Goal: Task Accomplishment & Management: Manage account settings

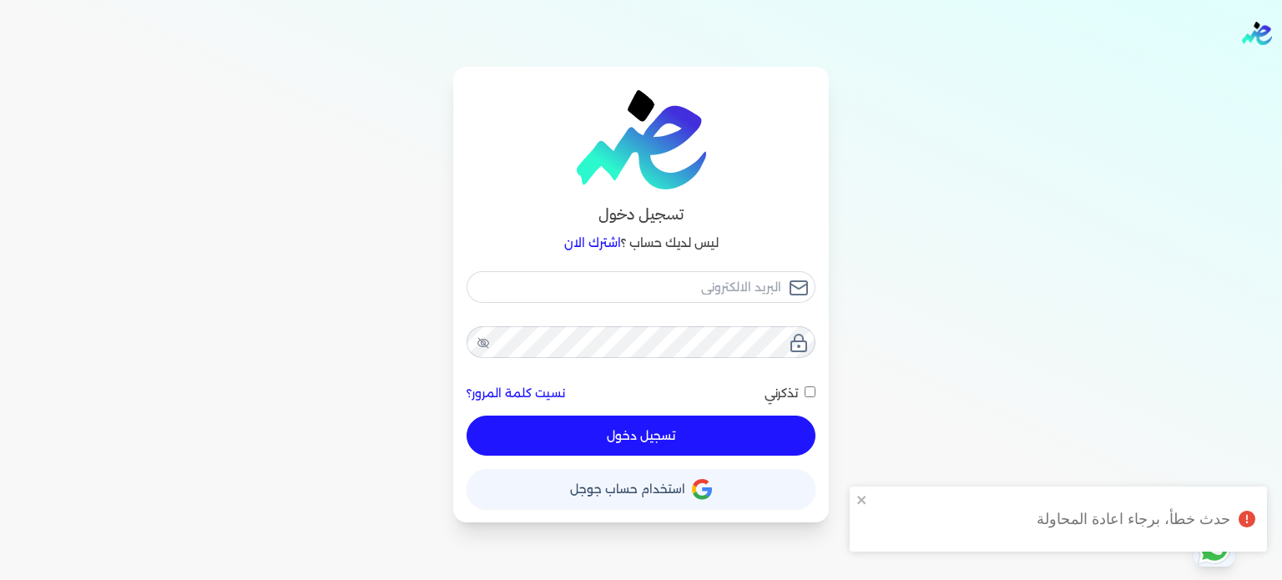
click at [647, 430] on button "تسجيل دخول" at bounding box center [640, 436] width 349 height 40
checkbox input "false"
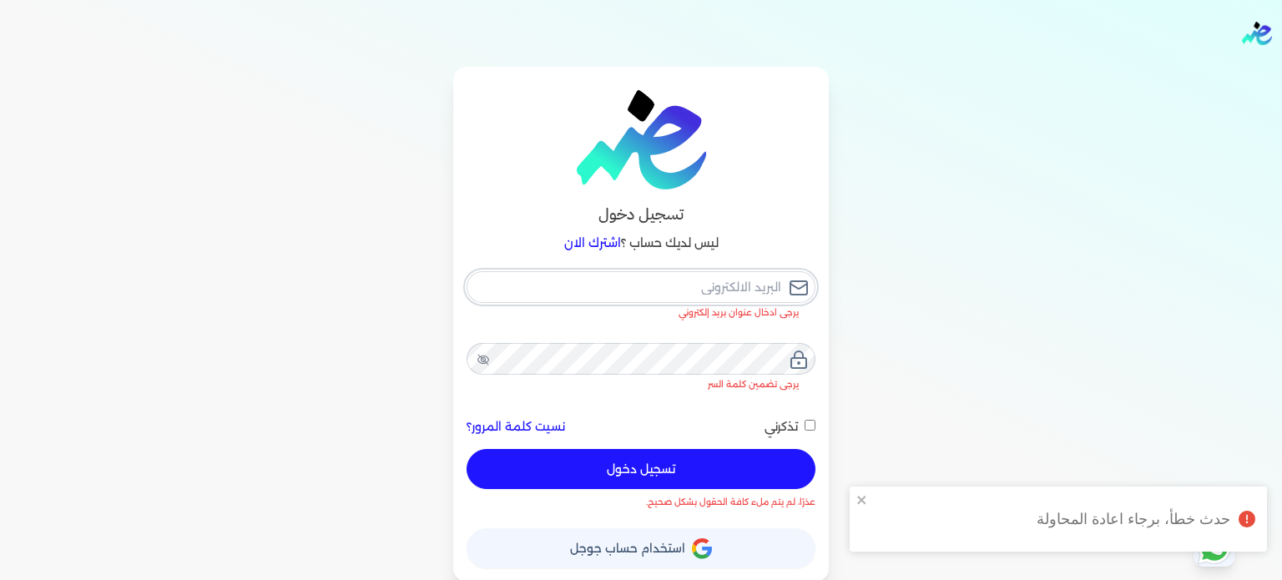
click at [733, 290] on input "email" at bounding box center [640, 287] width 349 height 32
type input "[EMAIL_ADDRESS][DOMAIN_NAME]"
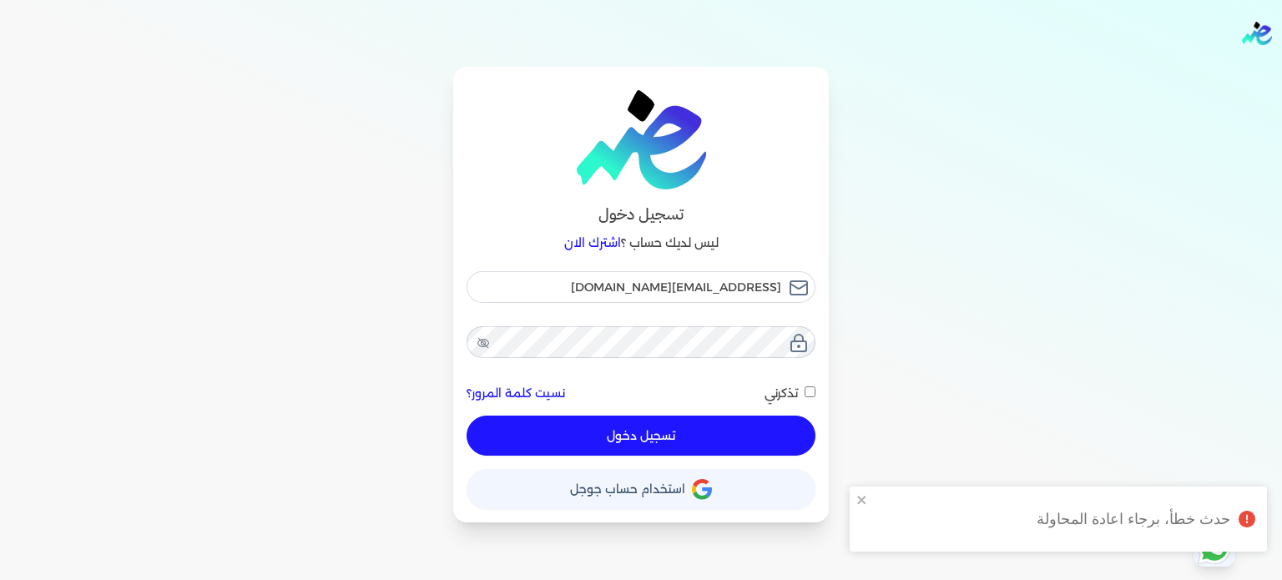
click at [637, 433] on button "تسجيل دخول" at bounding box center [640, 436] width 349 height 40
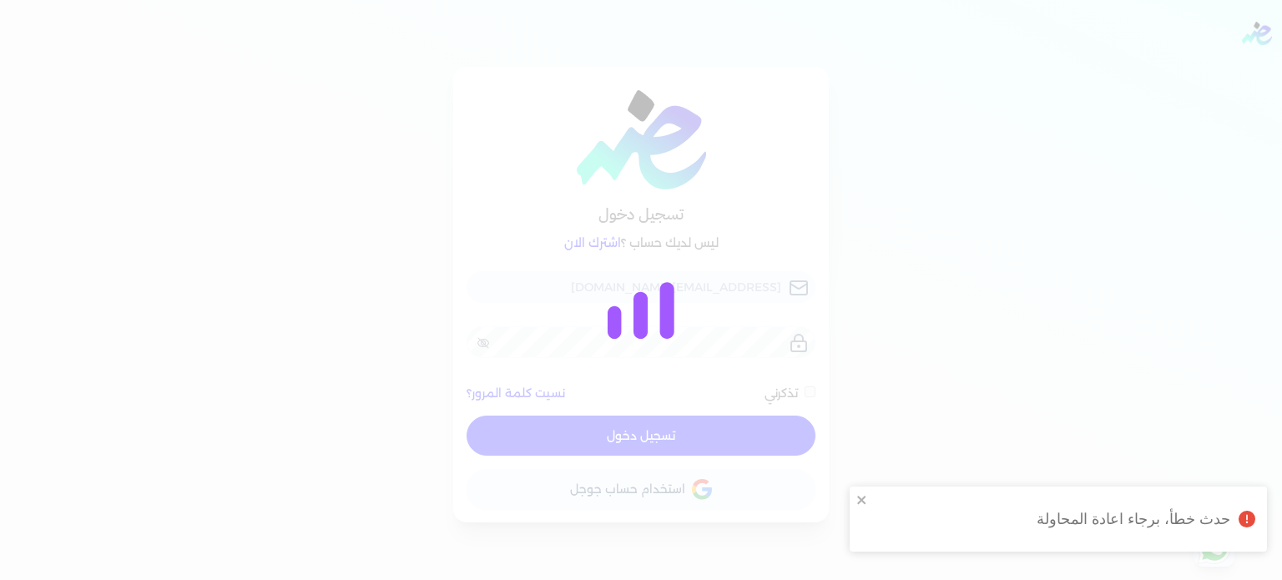
checkbox input "false"
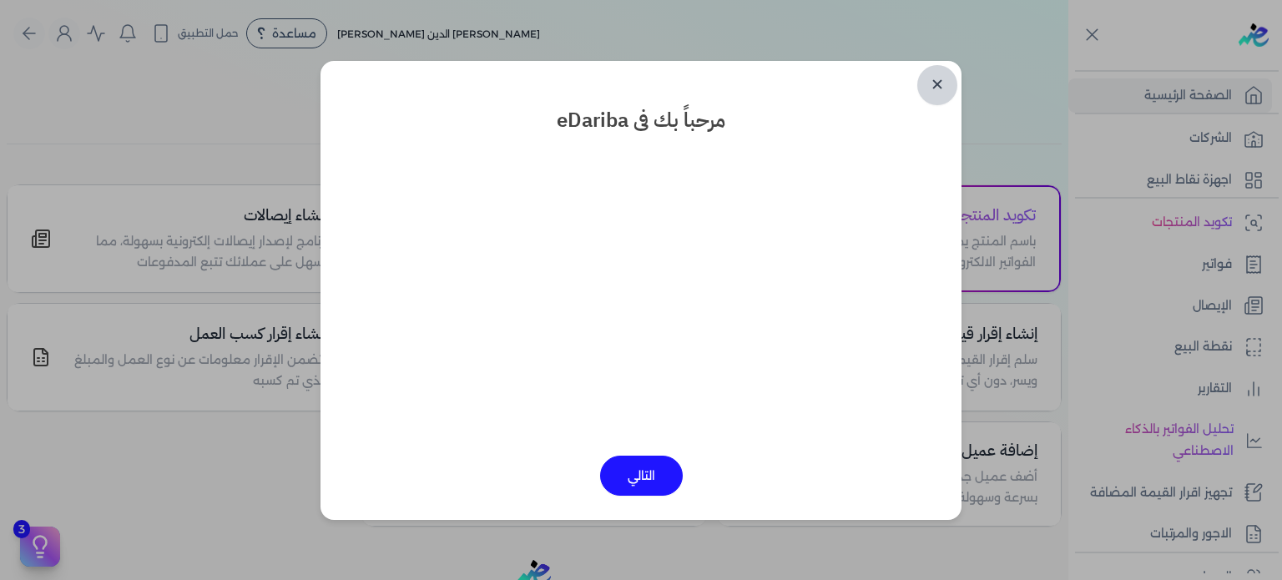
click at [938, 93] on link "✕" at bounding box center [937, 85] width 40 height 40
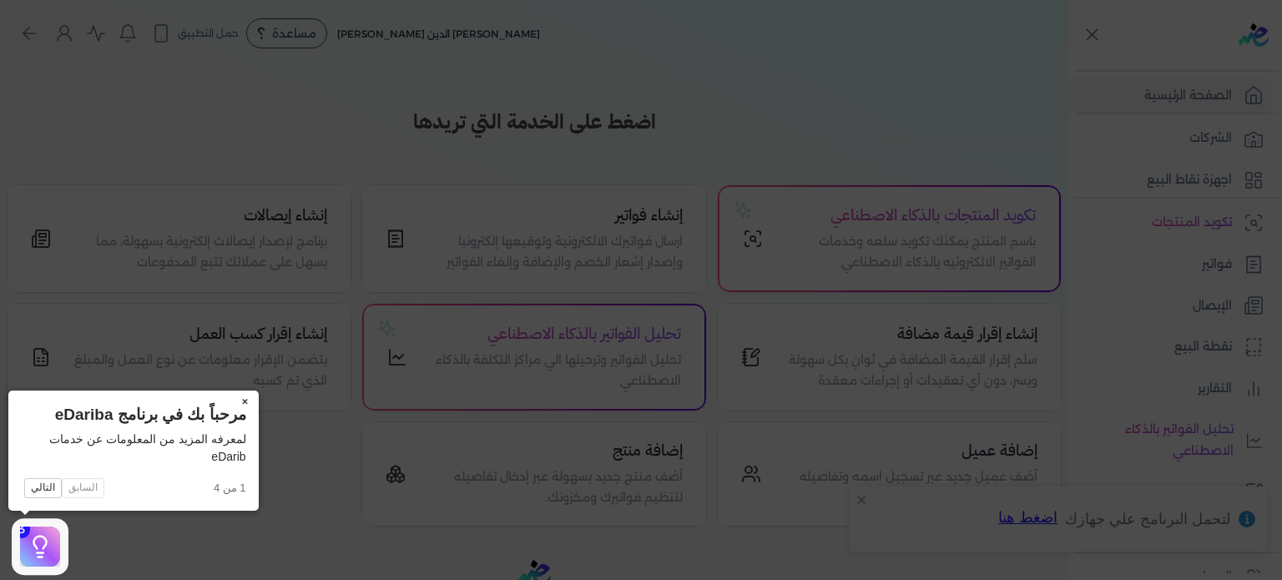
click at [247, 400] on button "×" at bounding box center [245, 401] width 27 height 23
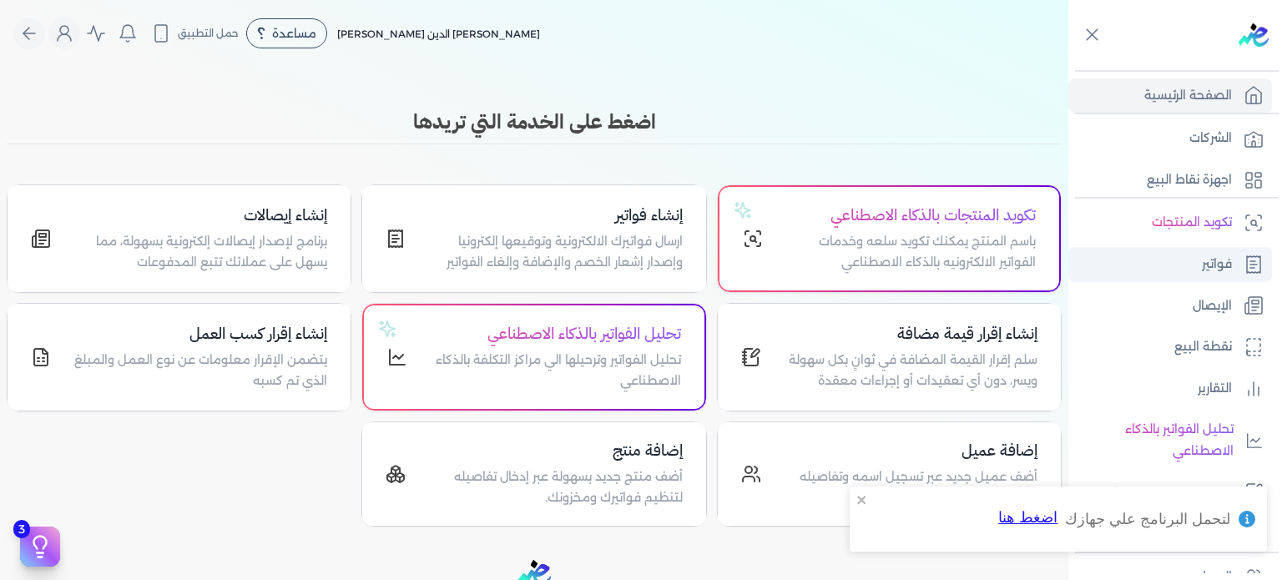
click at [1206, 262] on p "فواتير" at bounding box center [1216, 265] width 30 height 22
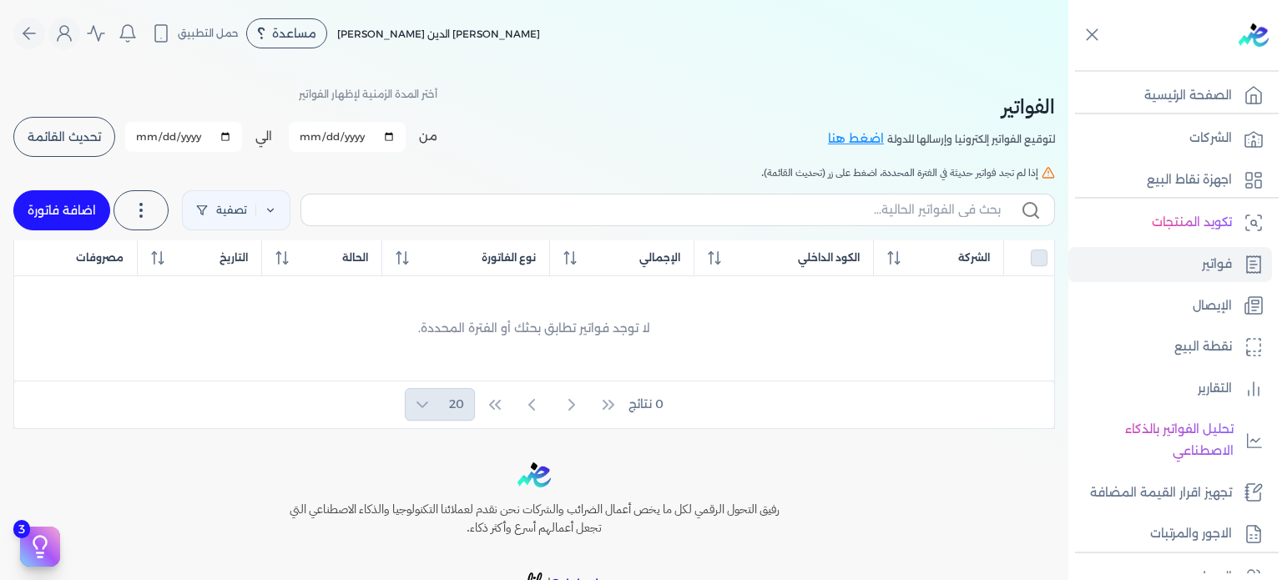
click at [67, 137] on span "تحديث القائمة" at bounding box center [64, 137] width 73 height 12
click at [73, 127] on button "تحديث القائمة" at bounding box center [64, 137] width 102 height 40
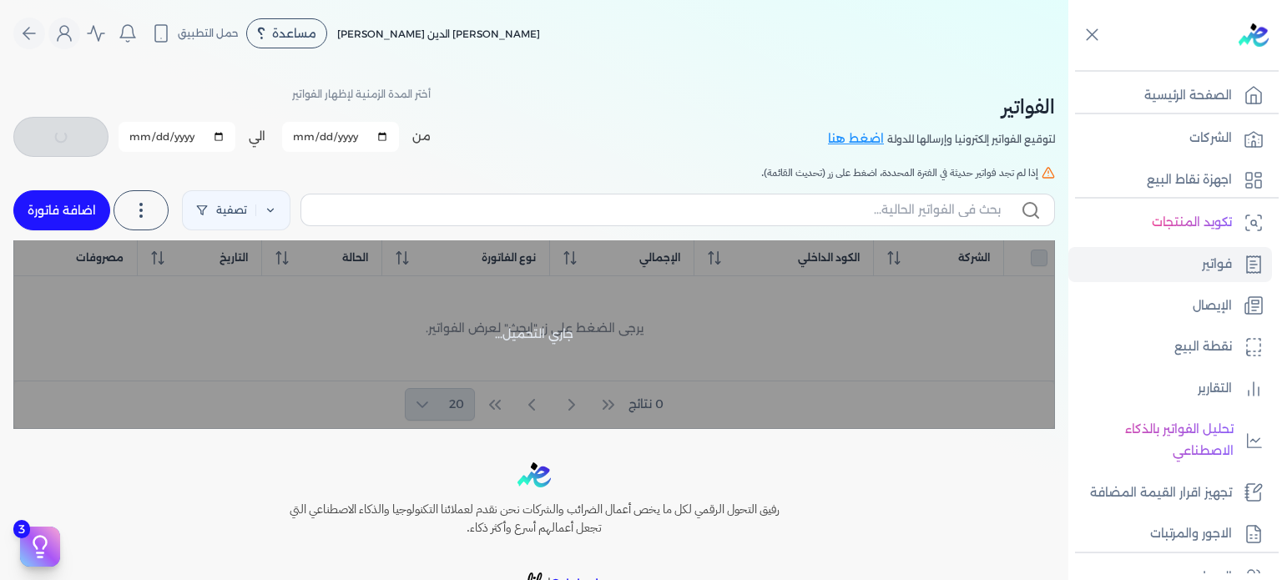
checkbox input "false"
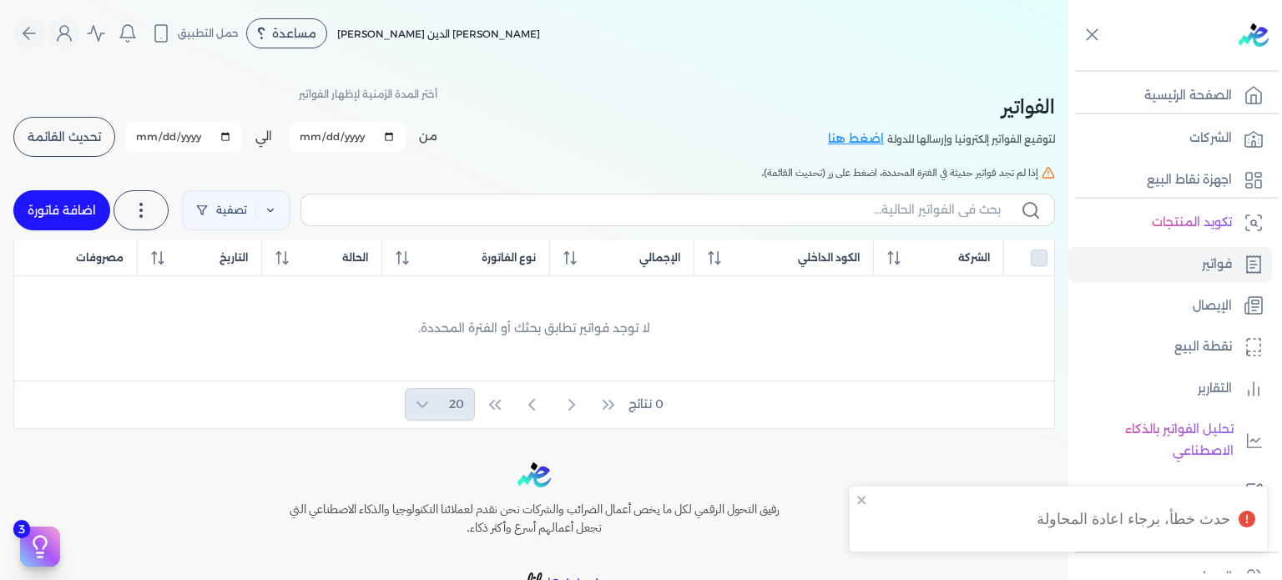
click at [1218, 517] on div "حدث خطأ، برجاء اعادة المحاولة" at bounding box center [1133, 519] width 194 height 22
click at [68, 36] on icon "Global" at bounding box center [64, 33] width 20 height 20
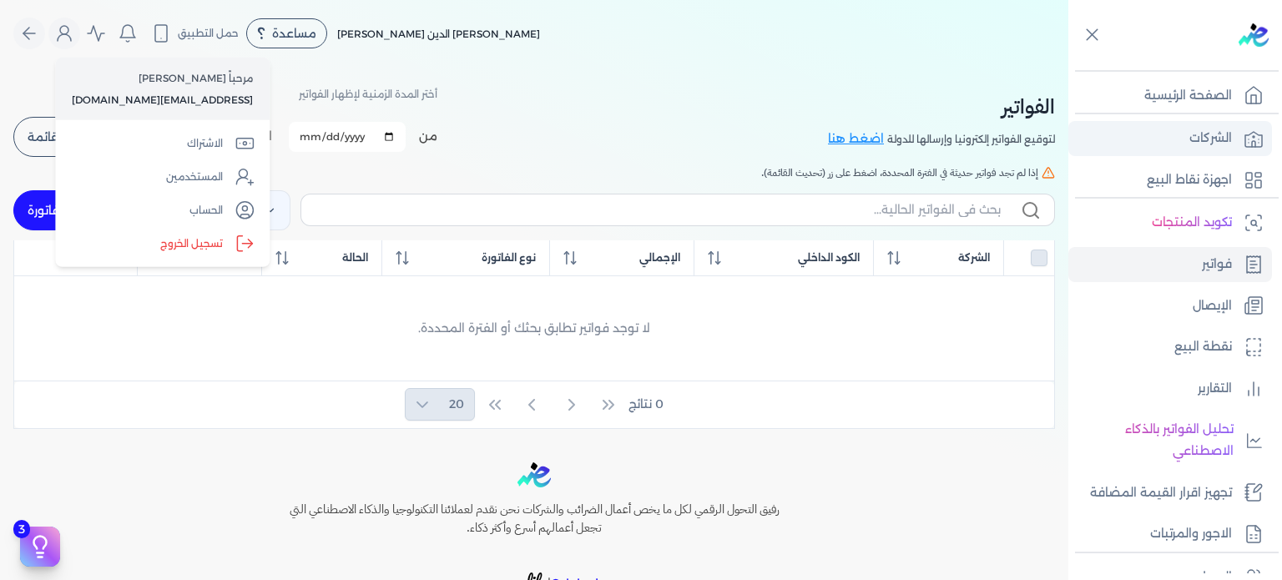
click at [1220, 129] on p "الشركات" at bounding box center [1210, 139] width 43 height 22
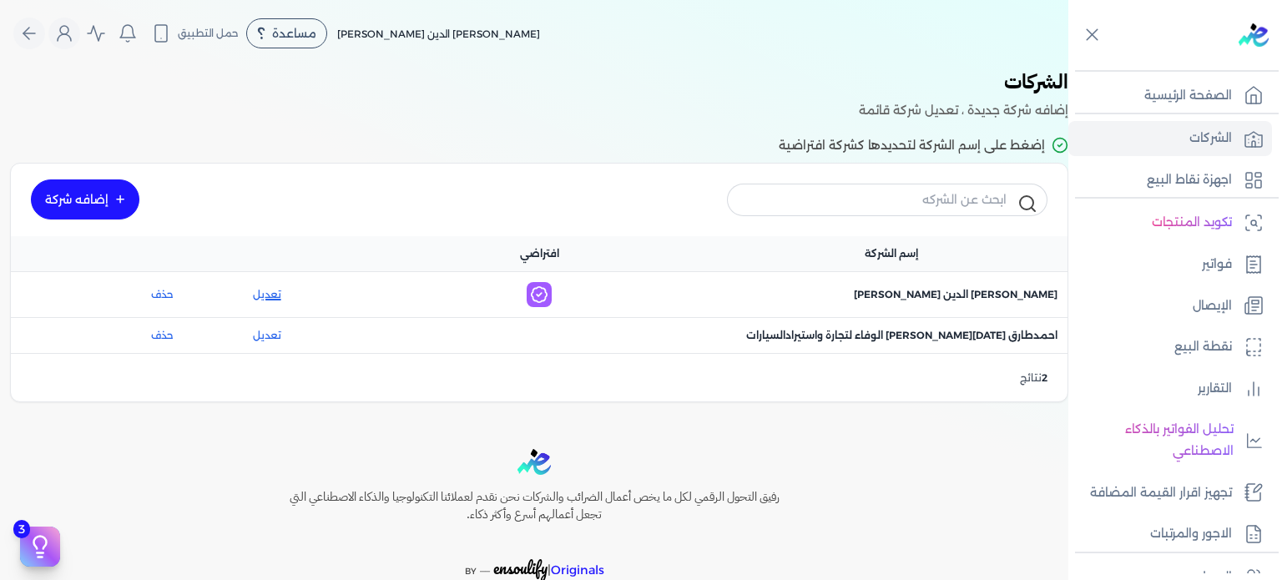
click at [273, 293] on link "تعديل" at bounding box center [266, 294] width 133 height 15
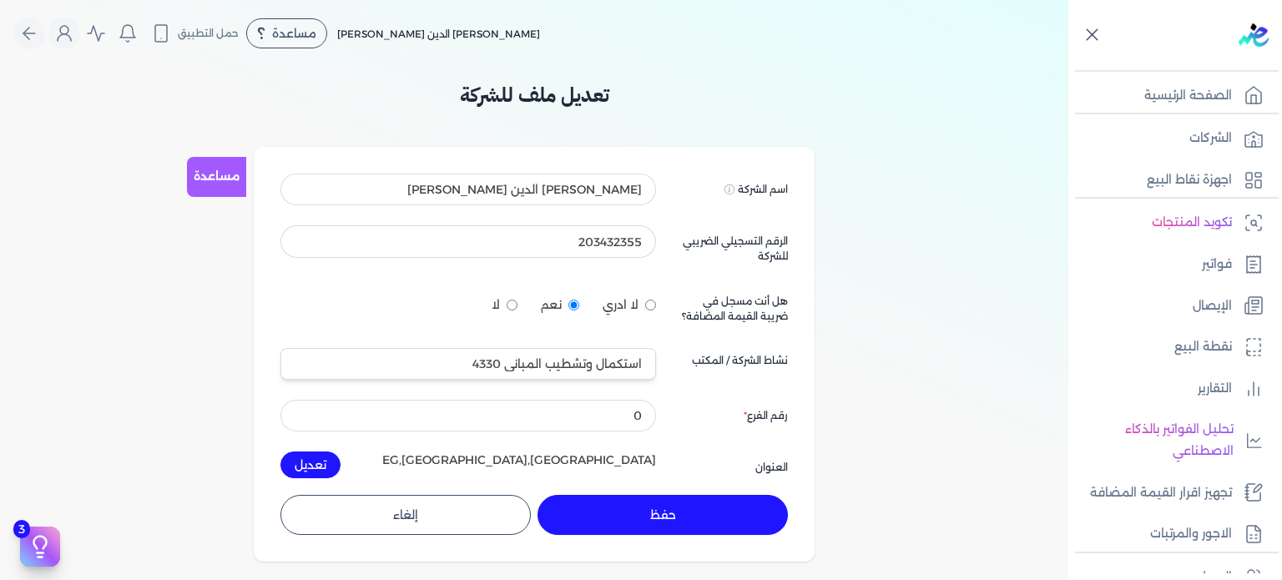
click at [1098, 35] on icon at bounding box center [1091, 34] width 21 height 21
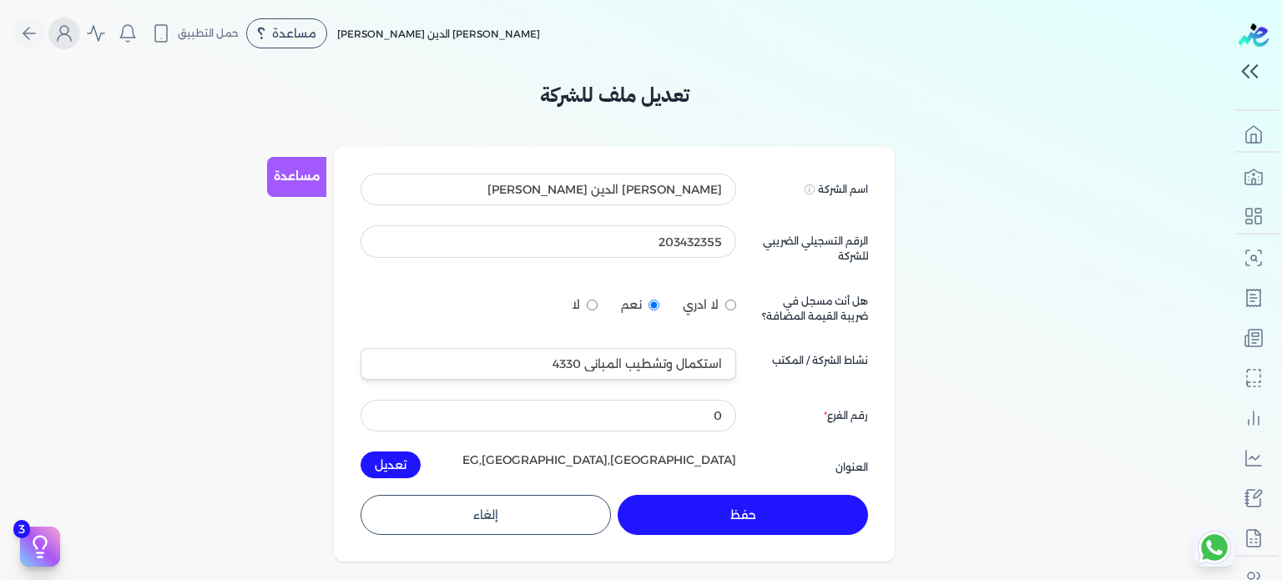
click at [74, 36] on icon "Global" at bounding box center [64, 33] width 20 height 20
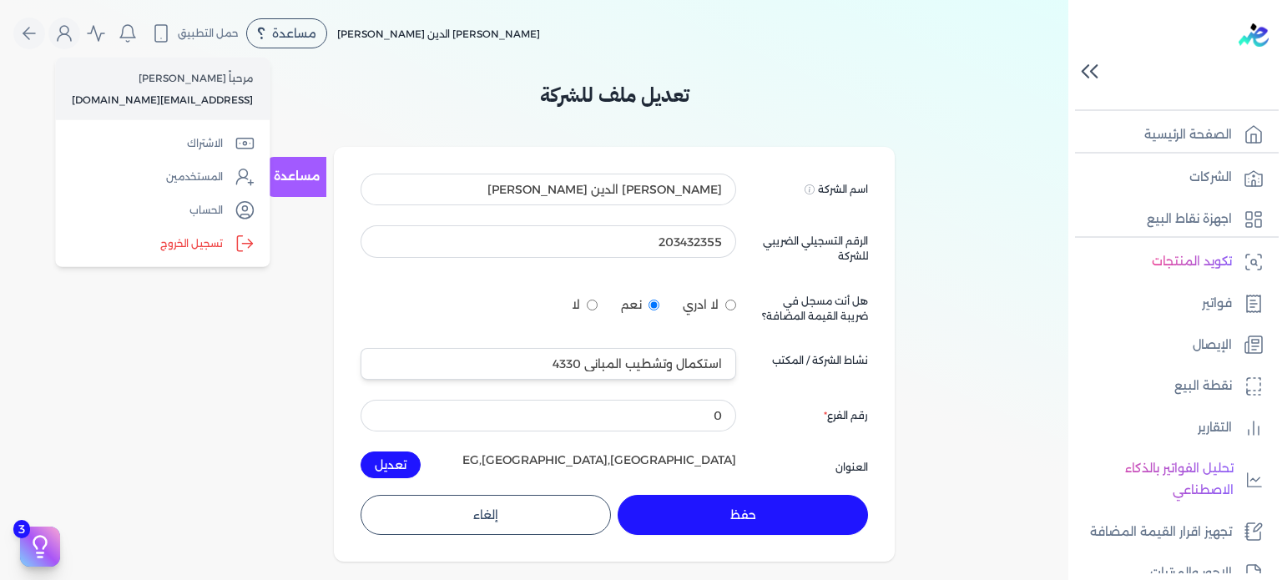
click at [1232, 552] on ul "تكويد المنتجات فواتير الإيصال نقطة البيع التقارير تحليل الفواتير بالذكاء الاصطن…" at bounding box center [1170, 416] width 204 height 345
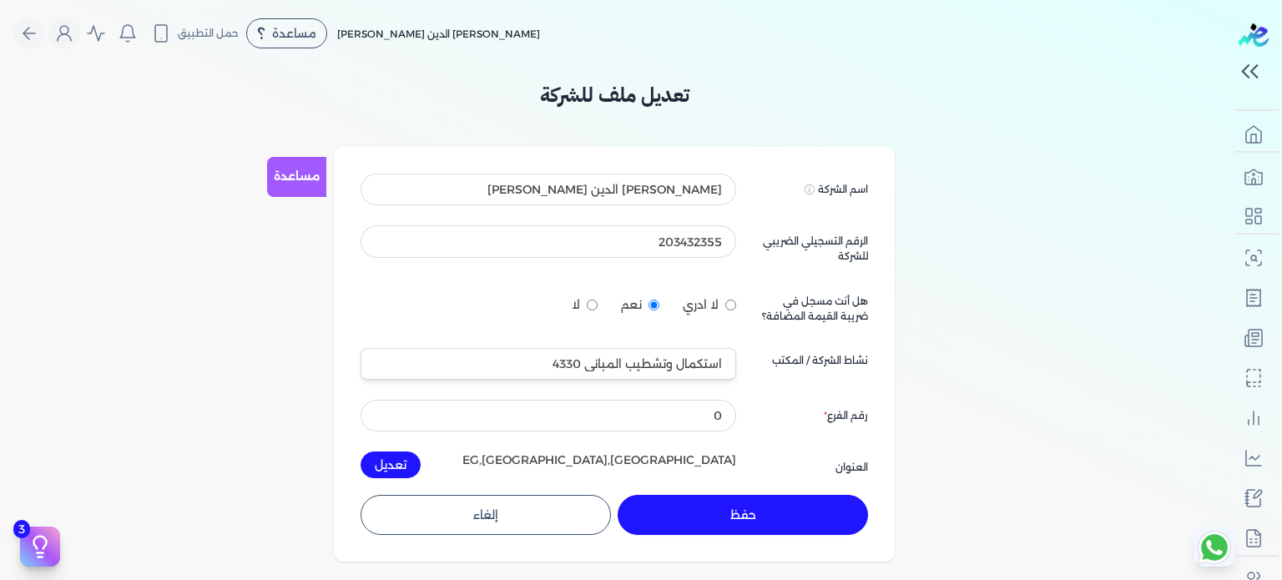
click at [1212, 538] on icon at bounding box center [1214, 547] width 27 height 27
